Goal: Task Accomplishment & Management: Manage account settings

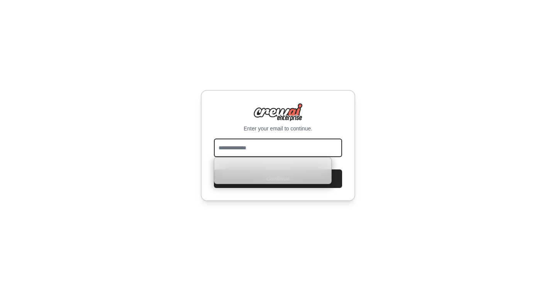
click at [279, 145] on input "email" at bounding box center [278, 148] width 128 height 19
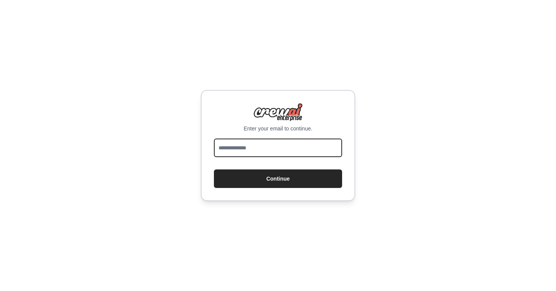
click at [251, 149] on input "email" at bounding box center [278, 148] width 128 height 19
type input "**********"
click at [214, 170] on button "Continue" at bounding box center [278, 179] width 128 height 19
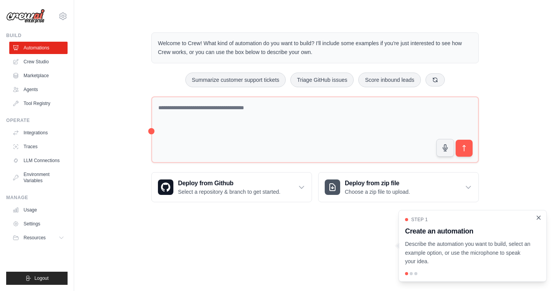
click at [541, 217] on icon "Close walkthrough" at bounding box center [538, 217] width 7 height 7
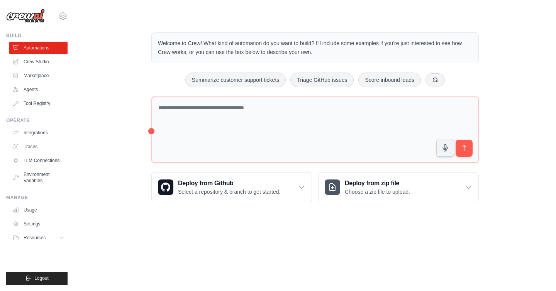
click at [271, 233] on body "alan.tech.lab@gmail.com Settings Build Automations Crew Studio" at bounding box center [278, 145] width 556 height 291
click at [34, 17] on img at bounding box center [25, 16] width 39 height 15
click at [25, 16] on img at bounding box center [25, 16] width 39 height 15
click at [108, 28] on div "Welcome to Crew! What kind of automation do you want to build? I'll include som…" at bounding box center [315, 117] width 457 height 195
click at [20, 12] on img at bounding box center [25, 16] width 39 height 15
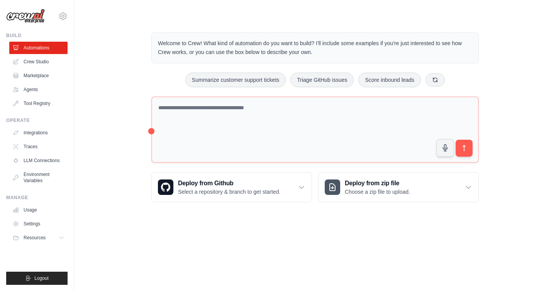
click at [20, 12] on img at bounding box center [25, 16] width 39 height 15
click at [20, 14] on img at bounding box center [25, 16] width 39 height 15
click at [33, 60] on link "Crew Studio" at bounding box center [39, 62] width 58 height 12
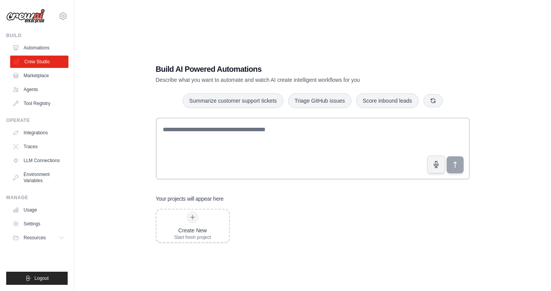
click at [16, 62] on icon at bounding box center [16, 61] width 5 height 5
click at [31, 134] on link "Integrations" at bounding box center [39, 133] width 58 height 12
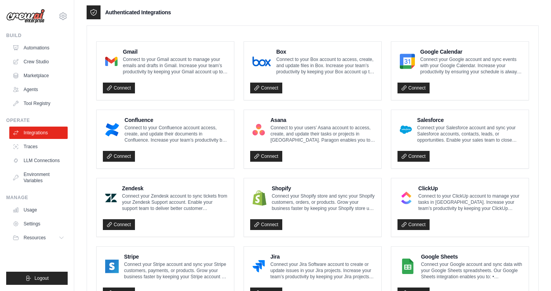
scroll to position [210, 0]
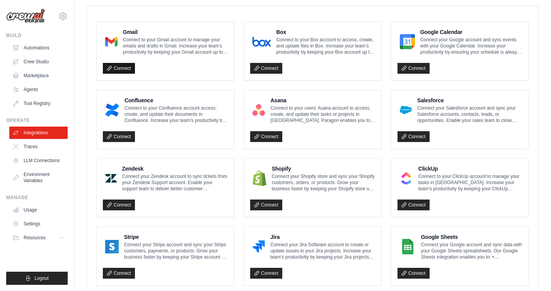
click at [114, 67] on link "Connect" at bounding box center [119, 68] width 32 height 11
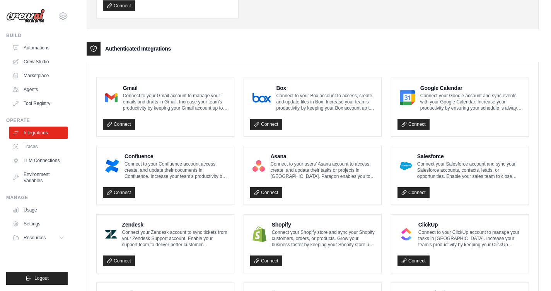
scroll to position [154, 0]
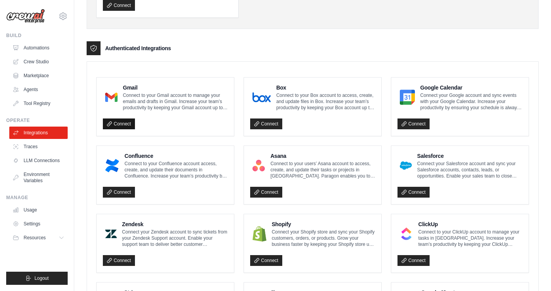
click at [125, 123] on link "Connect" at bounding box center [119, 124] width 32 height 11
click at [41, 276] on span "Logout" at bounding box center [41, 278] width 14 height 6
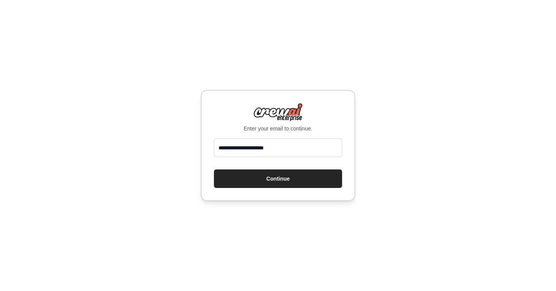
type input "**********"
click at [214, 170] on button "Continue" at bounding box center [278, 179] width 128 height 19
